Goal: Task Accomplishment & Management: Complete application form

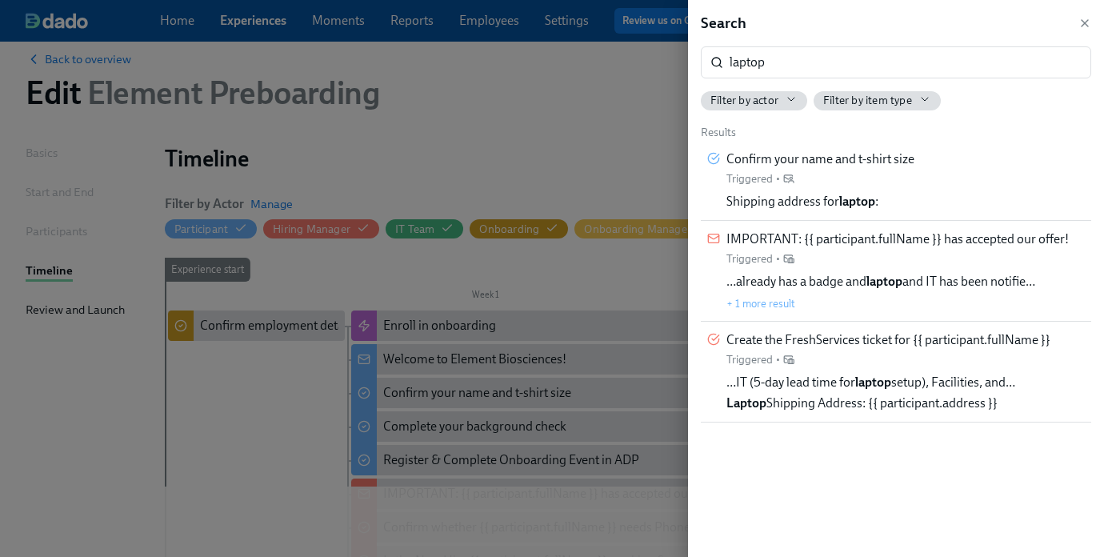
scroll to position [0, 510]
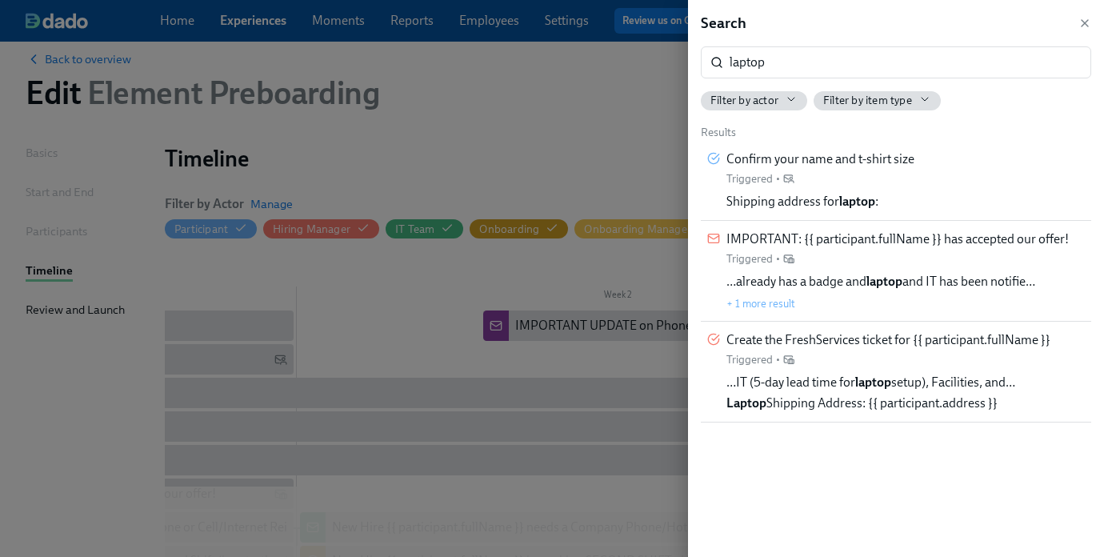
click at [452, 110] on div at bounding box center [552, 278] width 1104 height 557
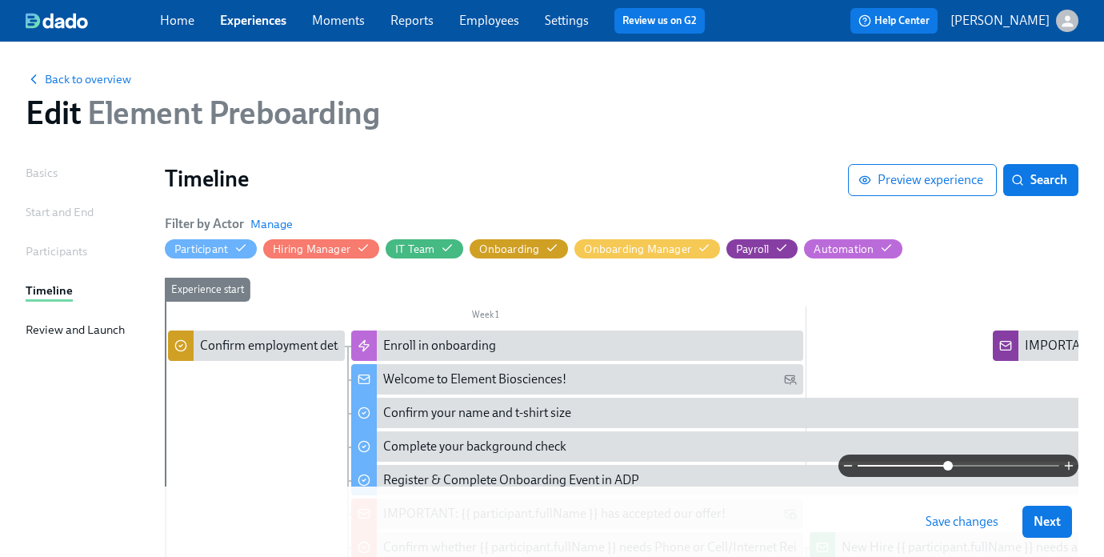
scroll to position [0, 0]
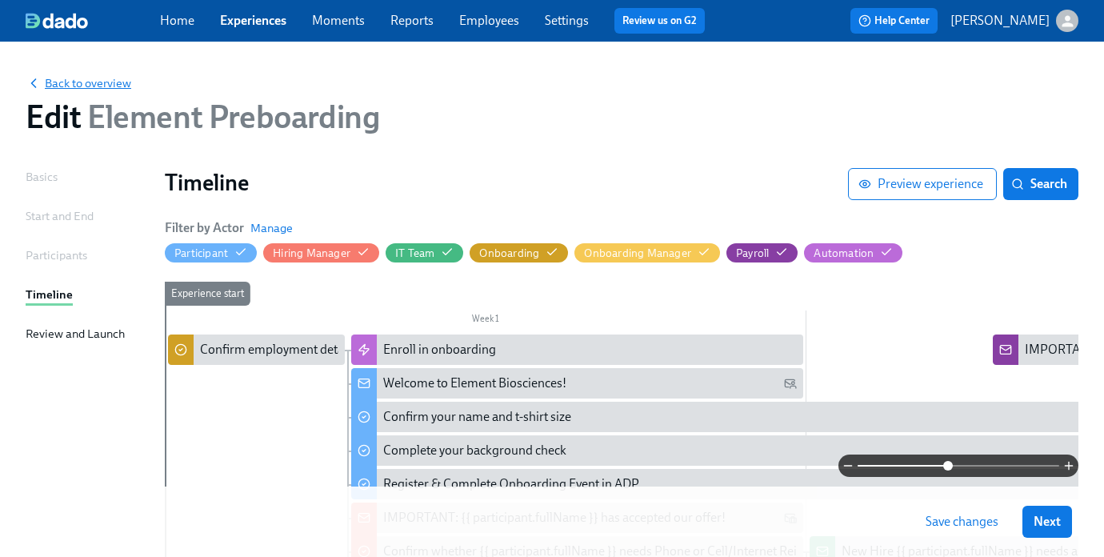
click at [91, 81] on span "Back to overview" at bounding box center [79, 83] width 106 height 16
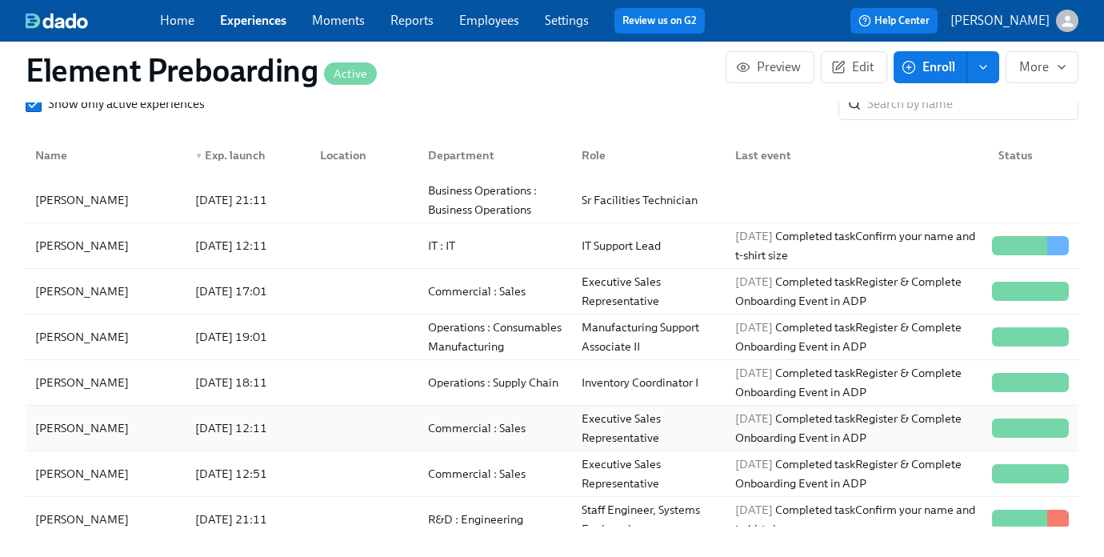
click at [70, 436] on div "[PERSON_NAME]" at bounding box center [82, 428] width 106 height 19
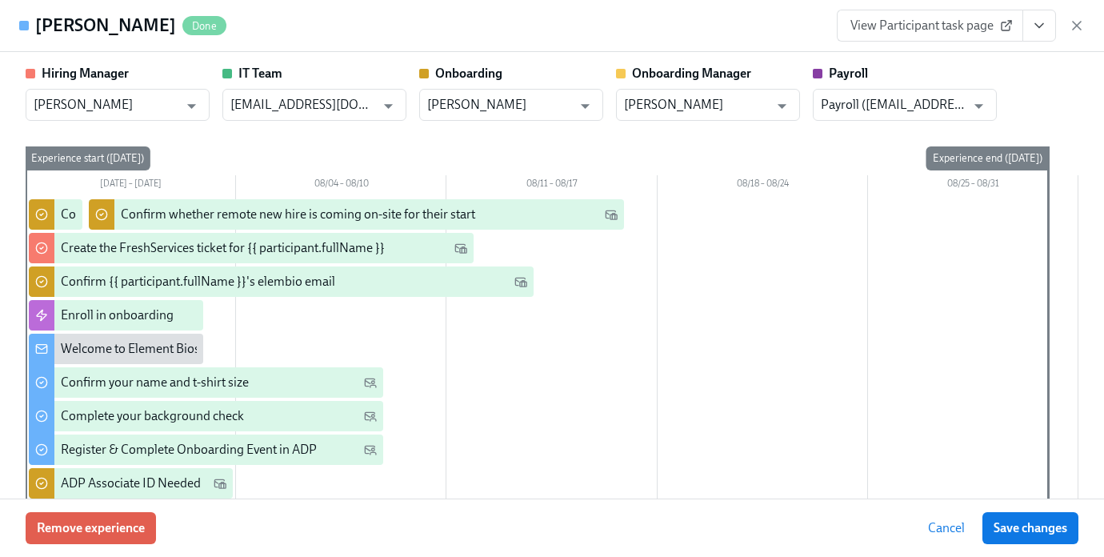
click at [879, 25] on span "View Participant task page" at bounding box center [930, 26] width 159 height 16
click at [1082, 24] on icon "button" at bounding box center [1077, 26] width 16 height 16
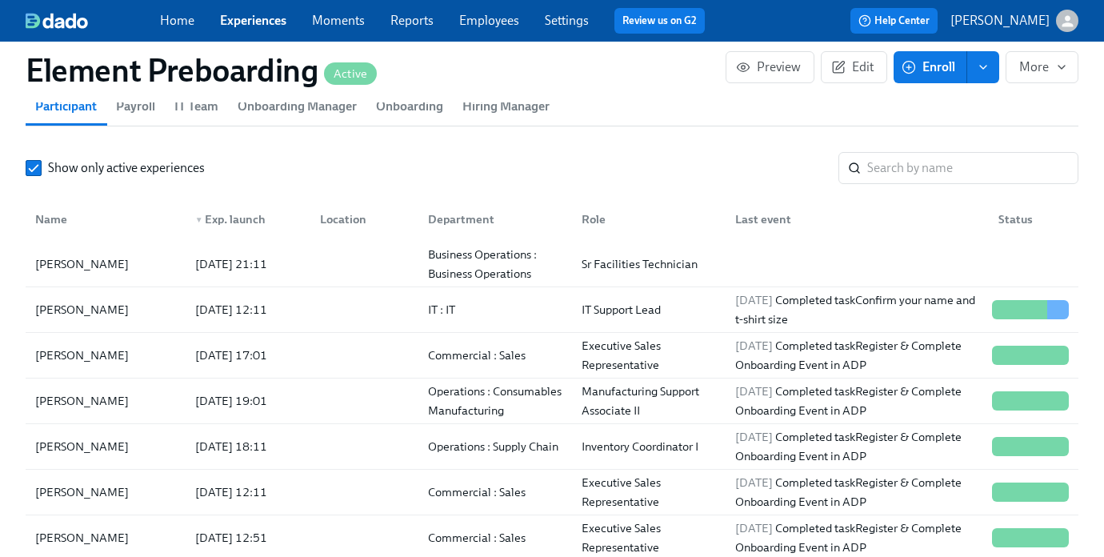
click at [299, 106] on span "Onboarding Manager" at bounding box center [297, 106] width 119 height 22
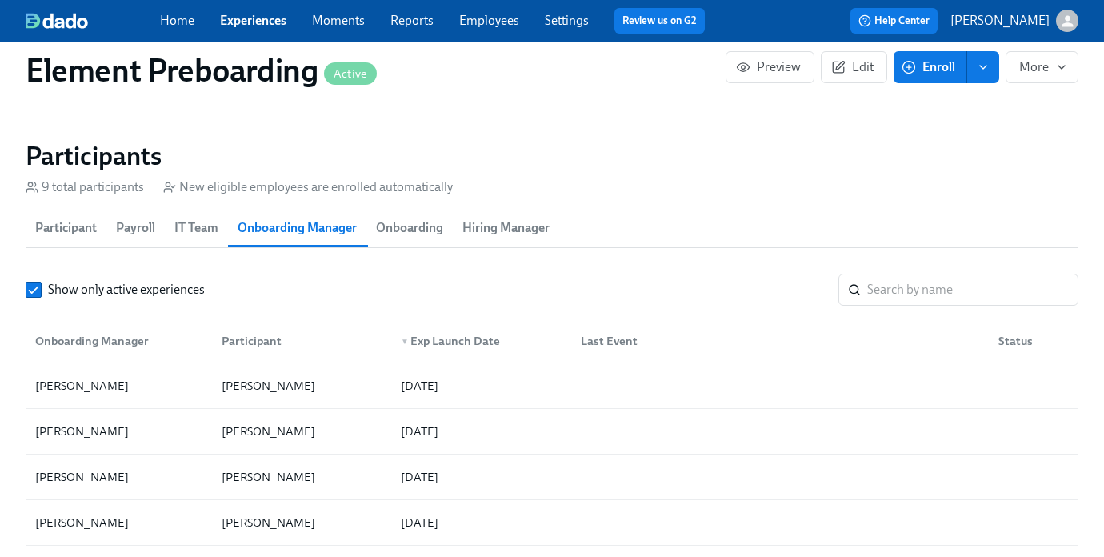
scroll to position [1367, 0]
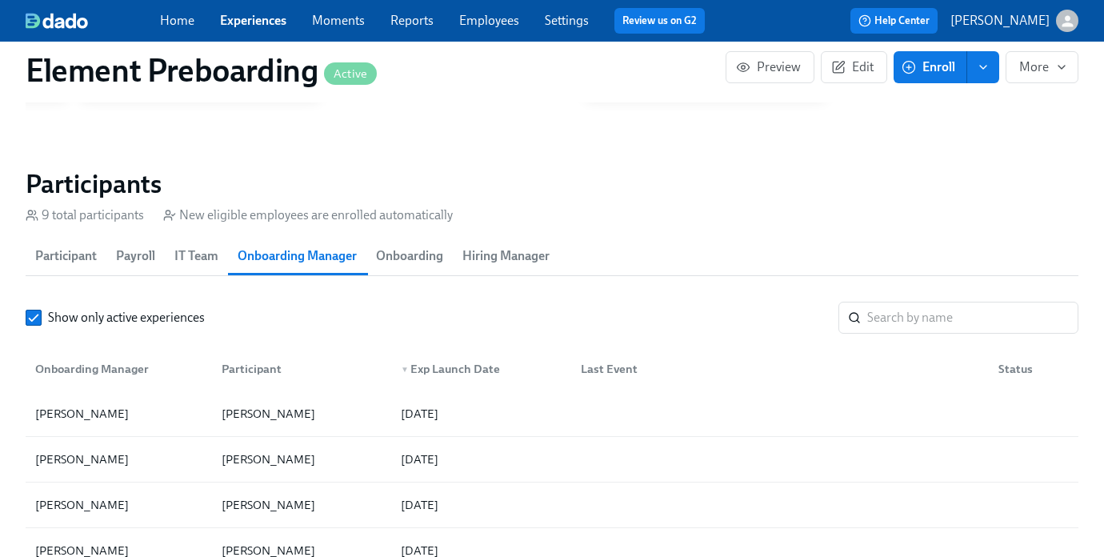
click at [413, 251] on span "Onboarding" at bounding box center [409, 256] width 67 height 22
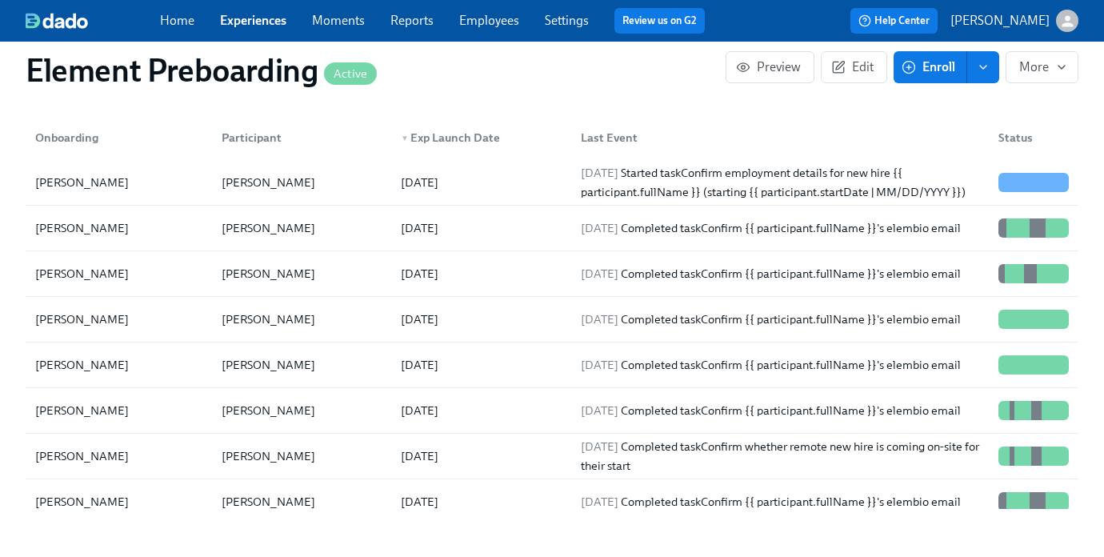
scroll to position [1601, 0]
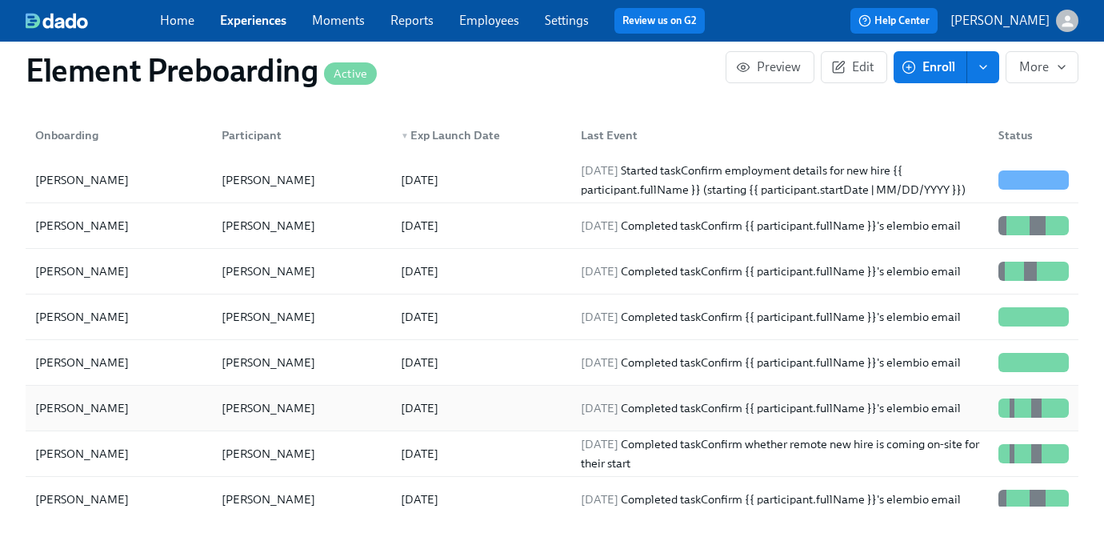
click at [229, 407] on div "[PERSON_NAME]" at bounding box center [268, 408] width 106 height 19
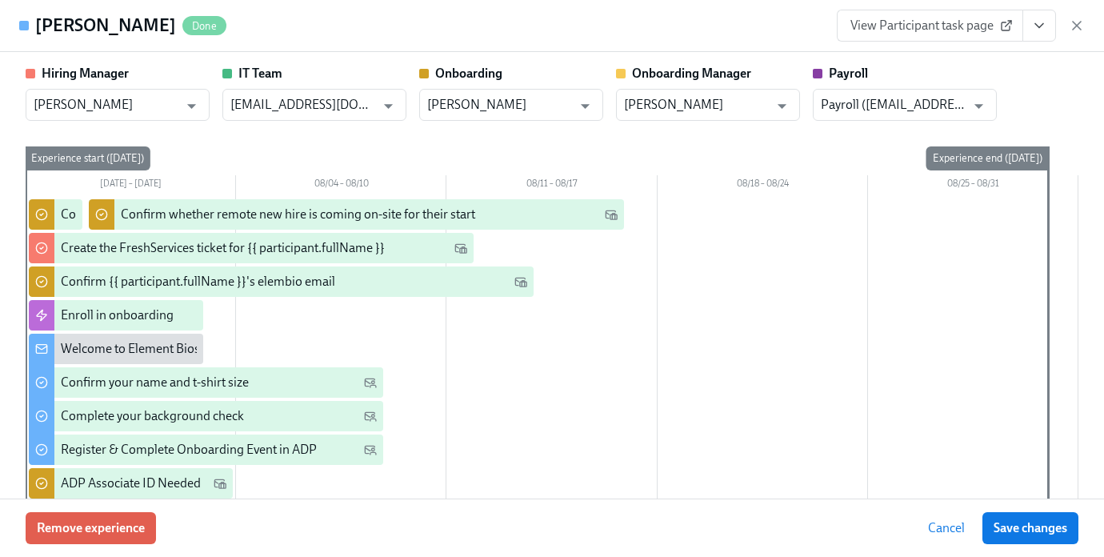
click at [996, 30] on span "View Participant task page" at bounding box center [930, 26] width 159 height 16
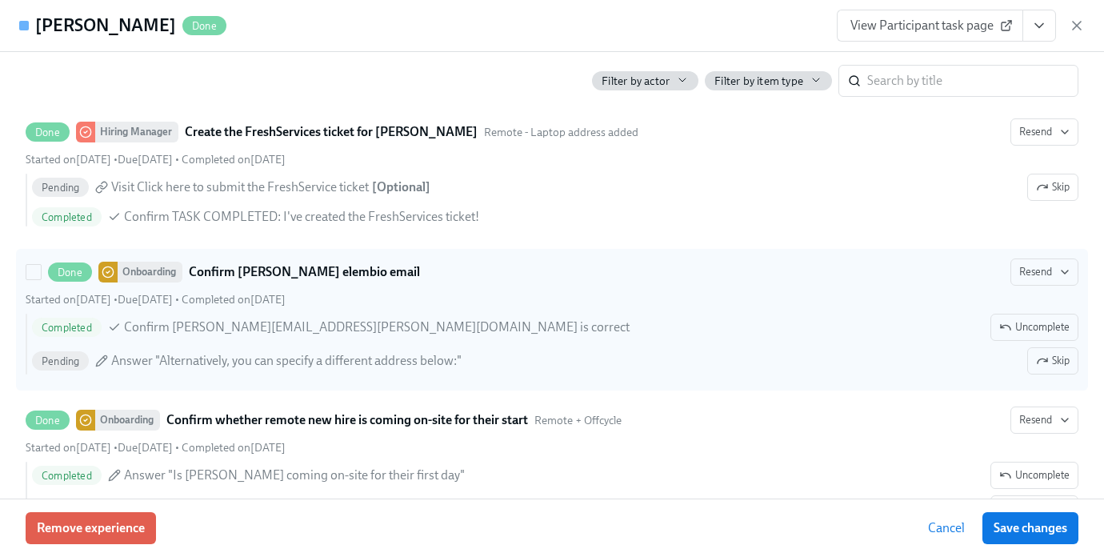
scroll to position [1630, 0]
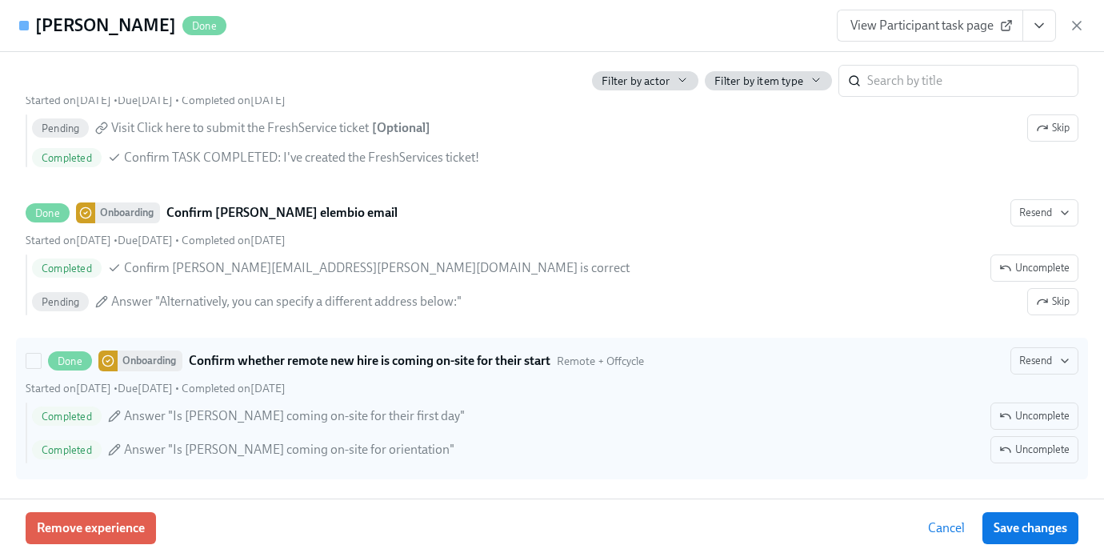
click at [316, 415] on span "Answer "Is [PERSON_NAME] coming on-site for their first day"" at bounding box center [294, 416] width 341 height 18
click at [41, 368] on input "Done Onboarding Confirm whether remote new hire is coming on-site for their sta…" at bounding box center [33, 361] width 14 height 14
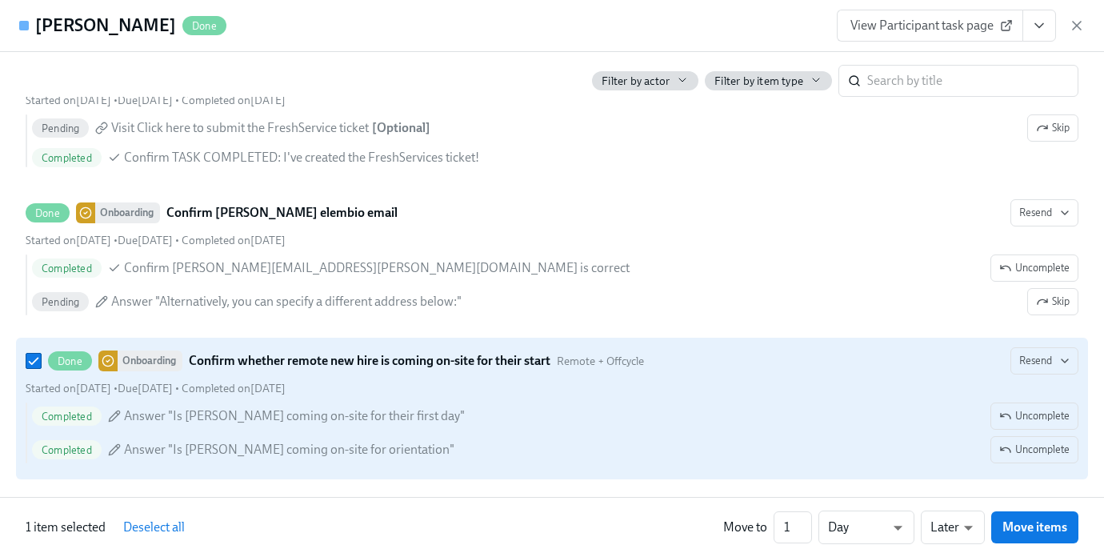
click at [315, 415] on span "Answer "Is [PERSON_NAME] coming on-site for their first day"" at bounding box center [294, 416] width 341 height 18
click at [41, 368] on input "Done Onboarding Confirm whether remote new hire is coming on-site for their sta…" at bounding box center [33, 361] width 14 height 14
checkbox input "false"
